Goal: Task Accomplishment & Management: Use online tool/utility

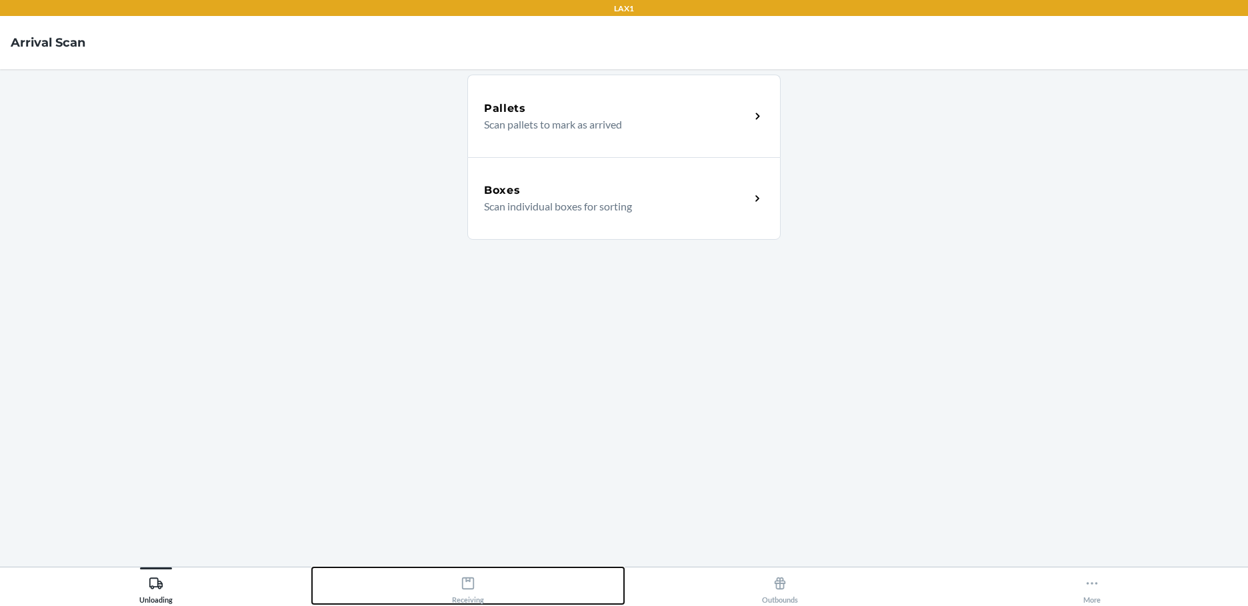
click at [467, 593] on div "Receiving" at bounding box center [468, 587] width 32 height 33
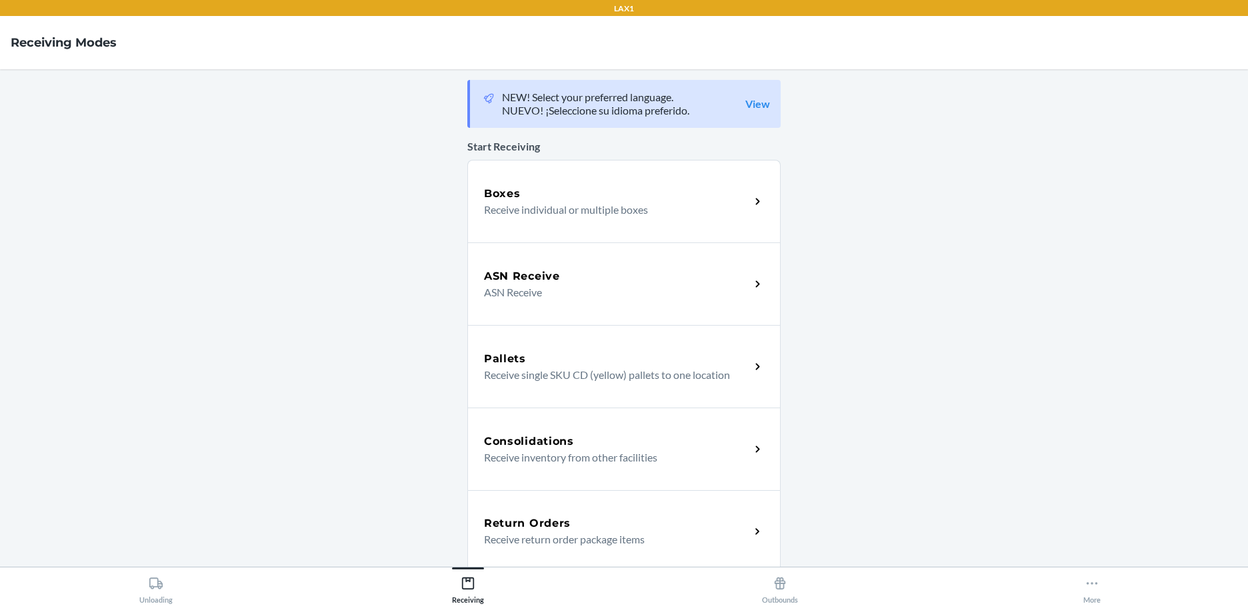
click at [556, 206] on p "Receive individual or multiple boxes" at bounding box center [611, 210] width 255 height 16
